Goal: Task Accomplishment & Management: Manage account settings

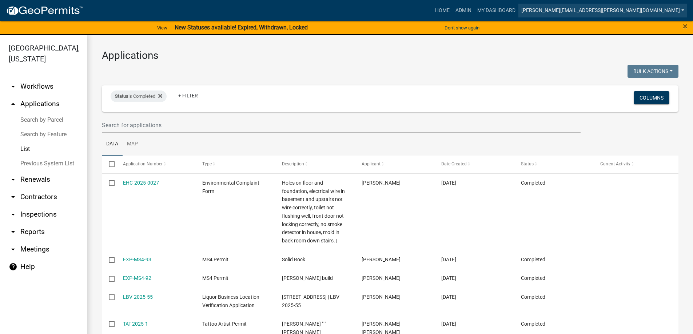
click at [616, 10] on link "[PERSON_NAME][EMAIL_ADDRESS][PERSON_NAME][DOMAIN_NAME]" at bounding box center [602, 11] width 169 height 14
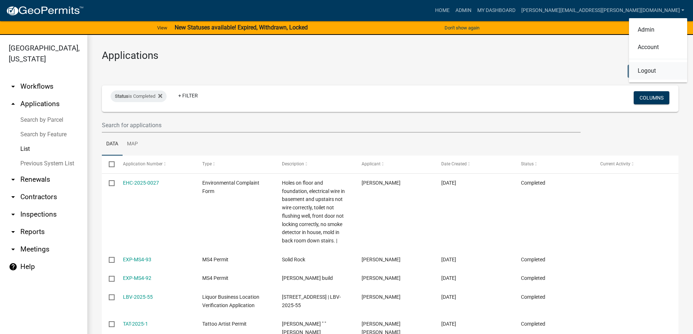
click at [647, 74] on link "Logout" at bounding box center [658, 70] width 58 height 17
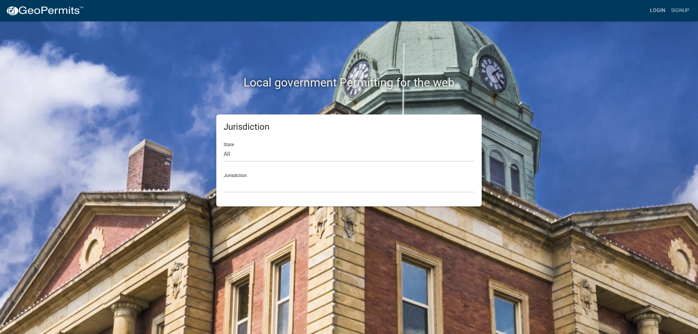
click at [658, 9] on link "Login" at bounding box center [657, 11] width 21 height 14
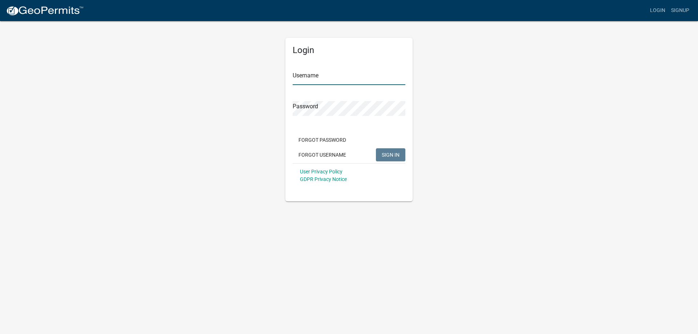
type input "[PERSON_NAME][EMAIL_ADDRESS][PERSON_NAME][DOMAIN_NAME]"
click at [391, 155] on span "SIGN IN" at bounding box center [391, 155] width 18 height 6
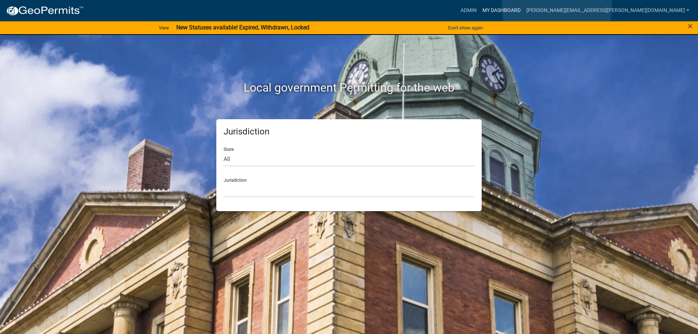
click at [524, 6] on link "My Dashboard" at bounding box center [502, 11] width 44 height 14
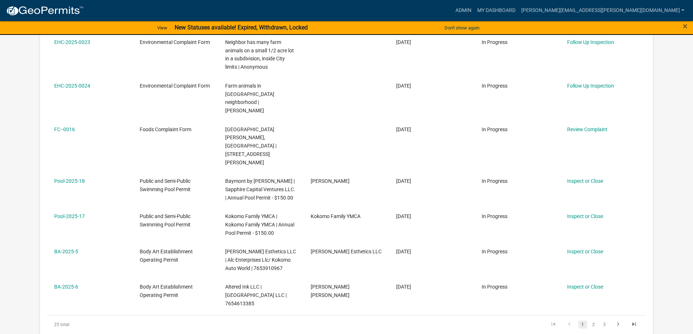
scroll to position [400, 0]
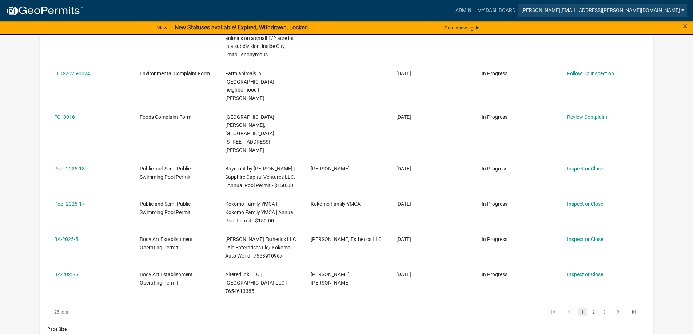
click at [598, 9] on link "[PERSON_NAME][EMAIL_ADDRESS][PERSON_NAME][DOMAIN_NAME]" at bounding box center [602, 11] width 169 height 14
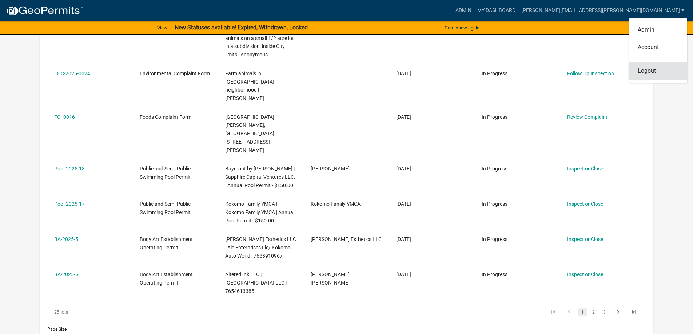
click at [641, 69] on link "Logout" at bounding box center [658, 70] width 58 height 17
